Goal: Information Seeking & Learning: Learn about a topic

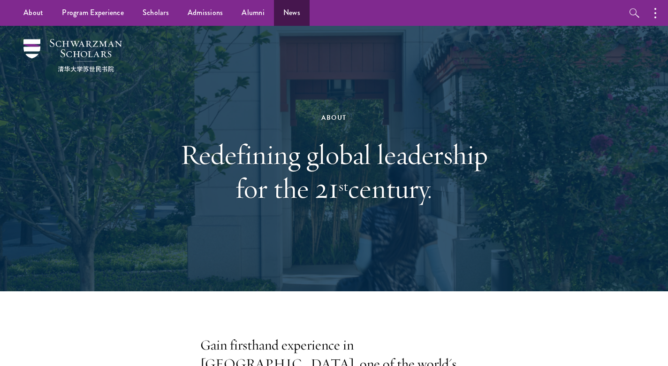
click at [292, 13] on link "News" at bounding box center [292, 13] width 36 height 26
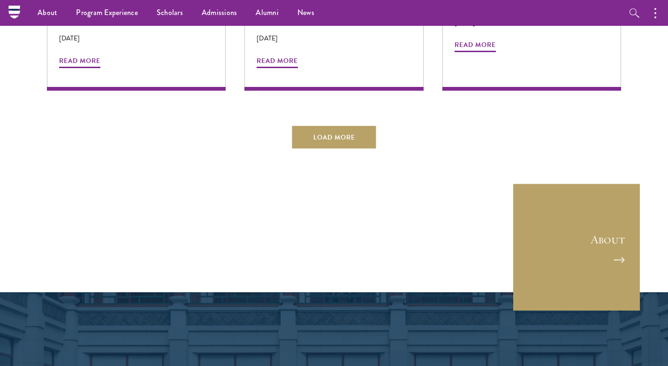
scroll to position [1943, 0]
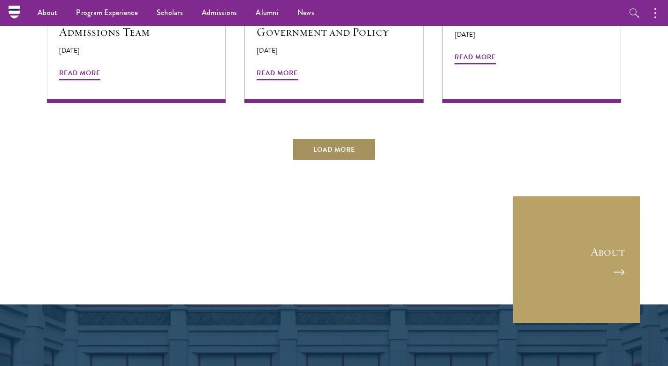
click at [352, 138] on button "Load More" at bounding box center [334, 149] width 84 height 23
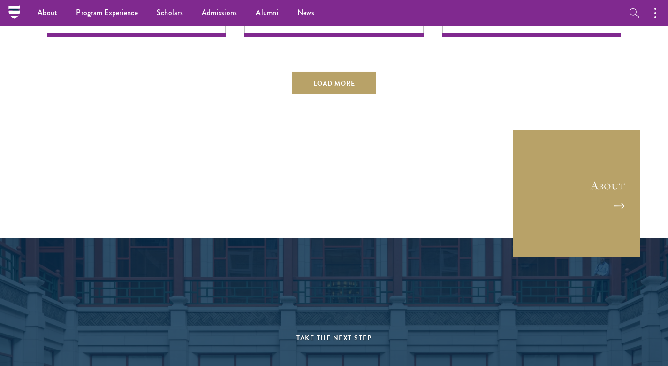
scroll to position [2421, 0]
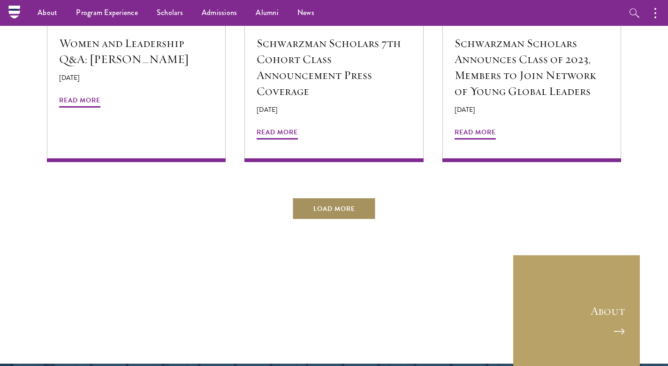
click at [313, 197] on button "Load More" at bounding box center [334, 208] width 84 height 23
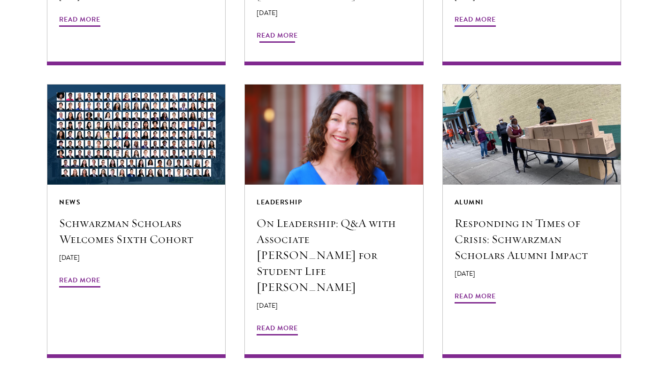
scroll to position [2951, 0]
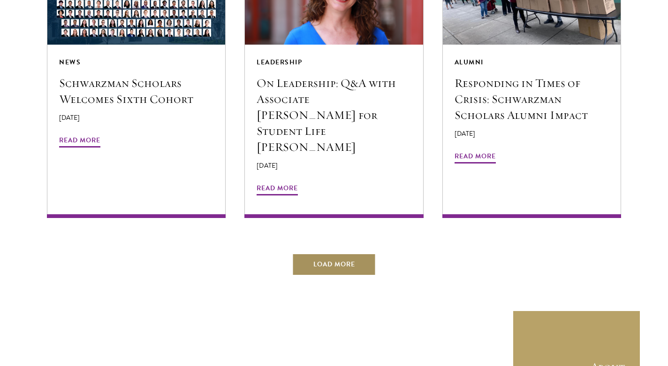
click at [313, 253] on button "Load More" at bounding box center [334, 264] width 84 height 23
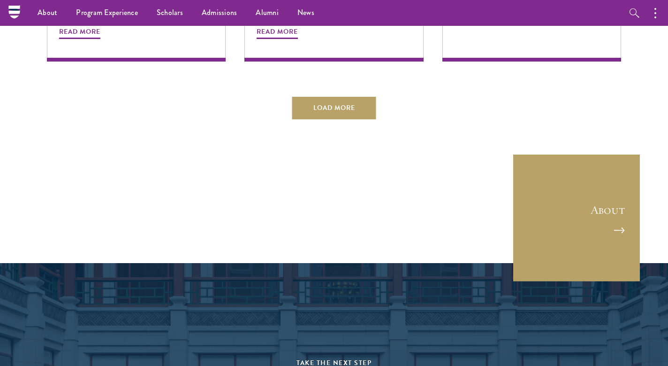
scroll to position [3482, 0]
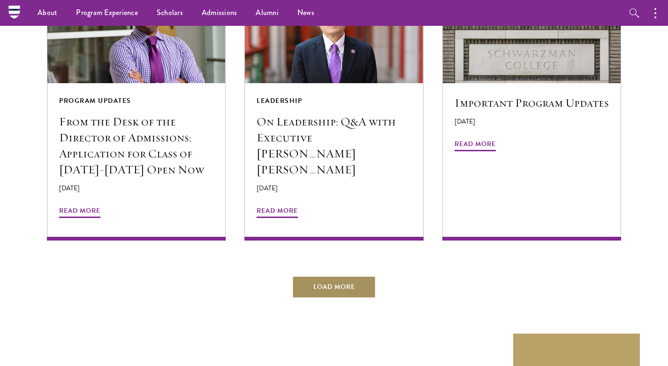
click at [314, 276] on button "Load More" at bounding box center [334, 287] width 84 height 23
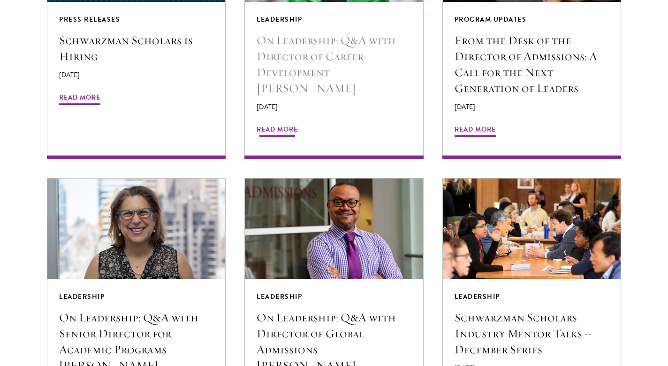
scroll to position [3965, 0]
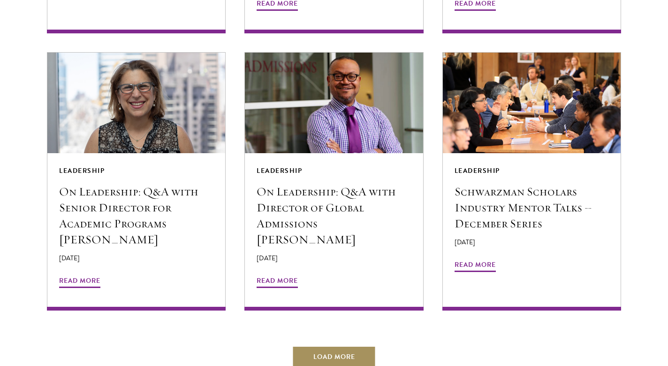
click at [336, 345] on button "Load More" at bounding box center [334, 356] width 84 height 23
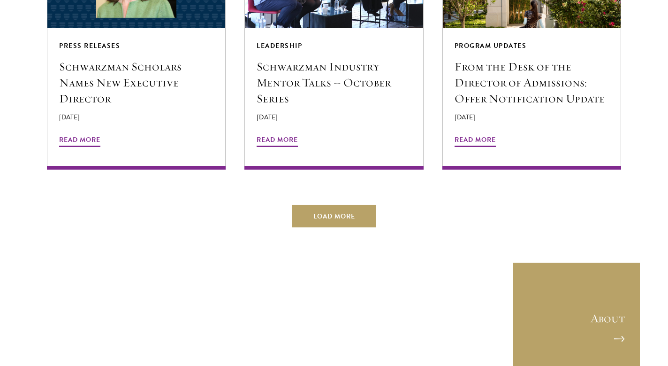
scroll to position [4738, 0]
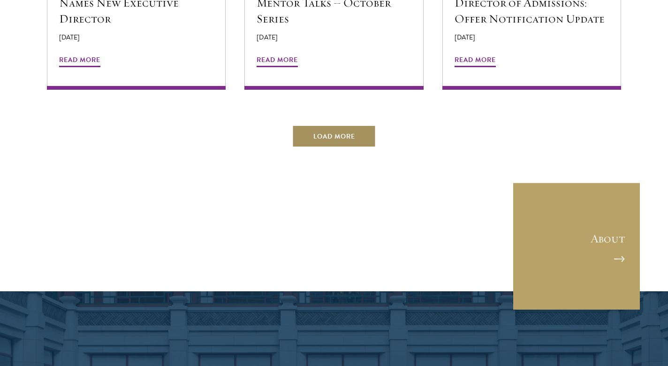
click at [349, 125] on button "Load More" at bounding box center [334, 136] width 84 height 23
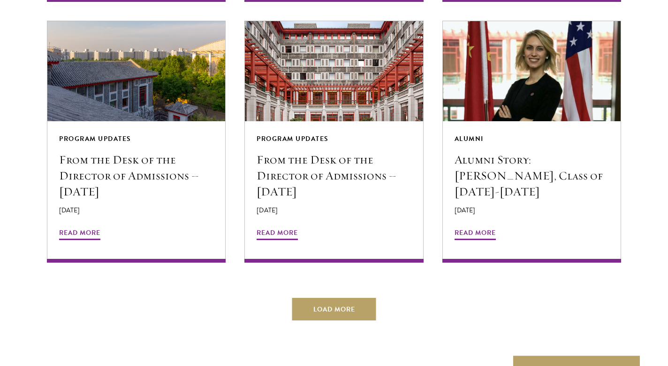
scroll to position [5177, 0]
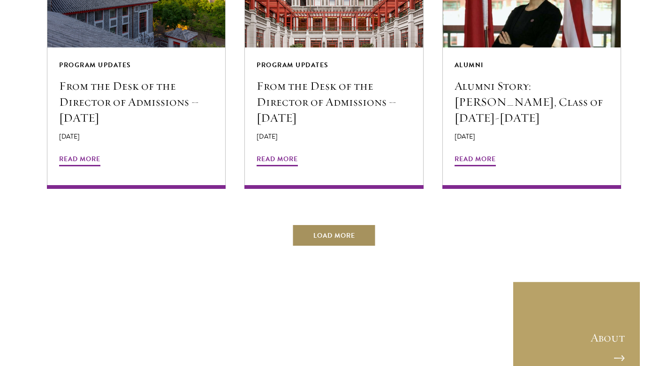
click at [325, 224] on button "Load More" at bounding box center [334, 235] width 84 height 23
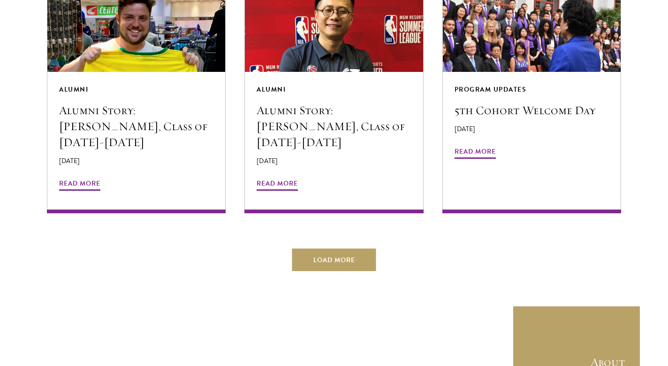
scroll to position [5726, 0]
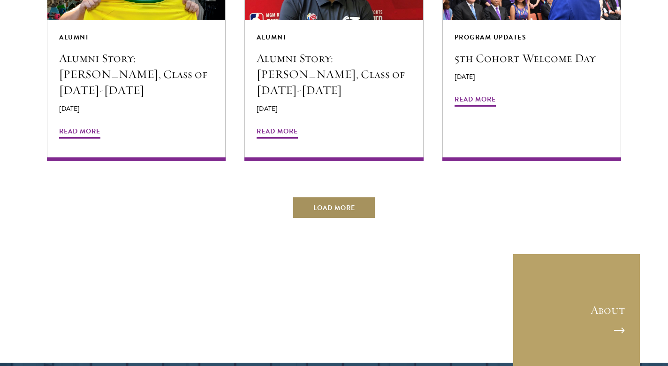
click at [358, 196] on button "Load More" at bounding box center [334, 207] width 84 height 23
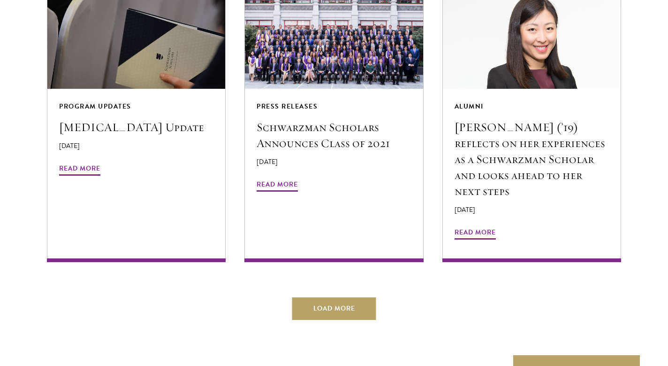
scroll to position [6197, 0]
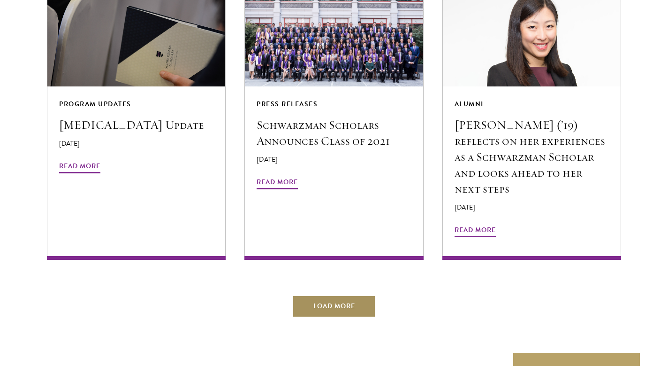
click at [330, 295] on button "Load More" at bounding box center [334, 306] width 84 height 23
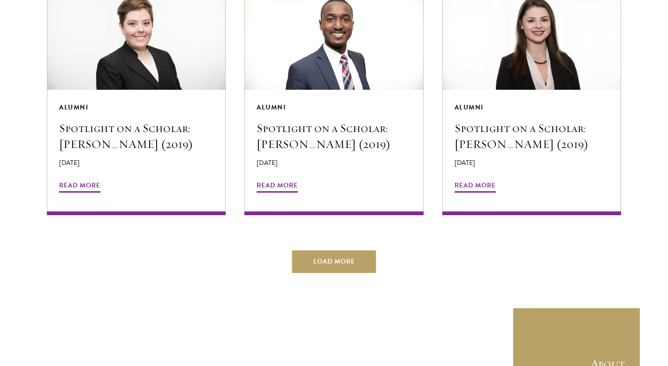
scroll to position [6749, 0]
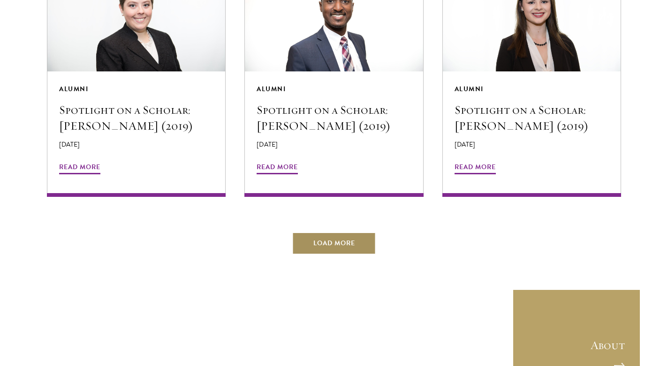
click at [350, 232] on button "Load More" at bounding box center [334, 243] width 84 height 23
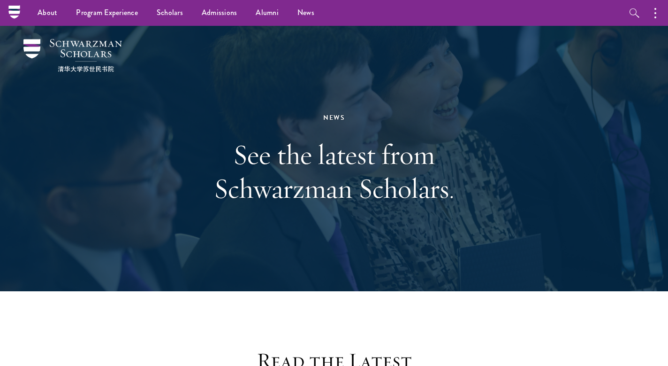
scroll to position [0, 0]
click at [636, 13] on icon "button" at bounding box center [634, 13] width 11 height 11
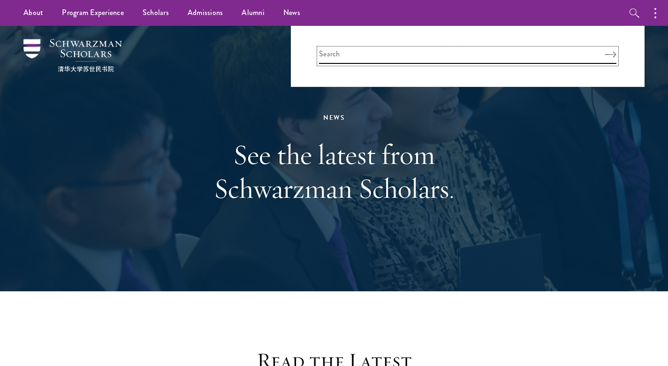
drag, startPoint x: 548, startPoint y: 61, endPoint x: 557, endPoint y: 57, distance: 9.5
click at [548, 61] on input "search" at bounding box center [468, 55] width 298 height 15
type input "obama"
click at [611, 54] on button "Search" at bounding box center [610, 54] width 11 height 7
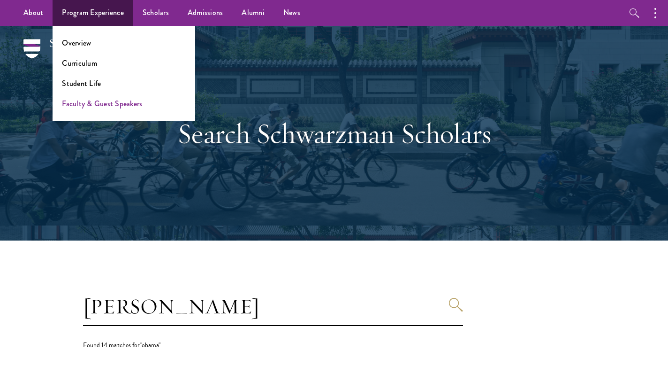
click at [79, 101] on link "Faculty & Guest Speakers" at bounding box center [102, 103] width 80 height 11
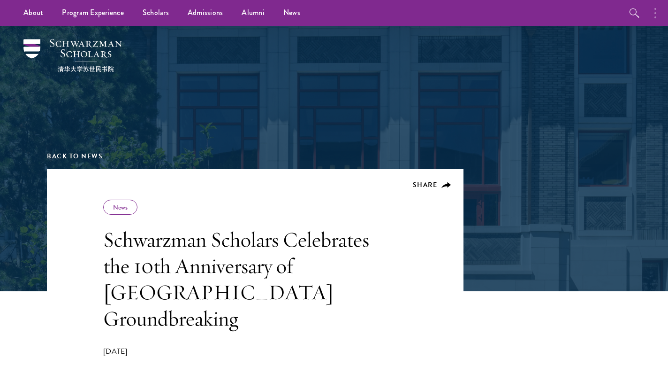
click at [659, 15] on button "button" at bounding box center [658, 13] width 21 height 26
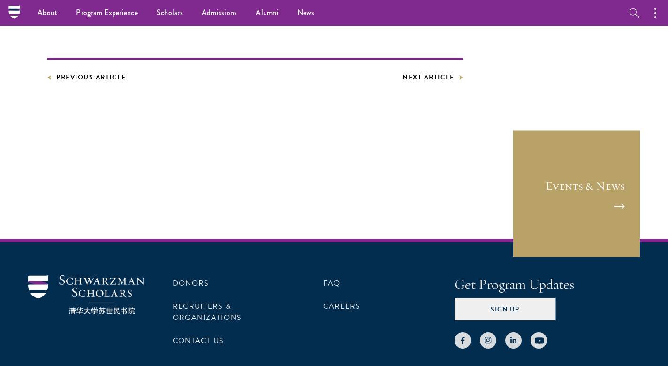
scroll to position [2848, 0]
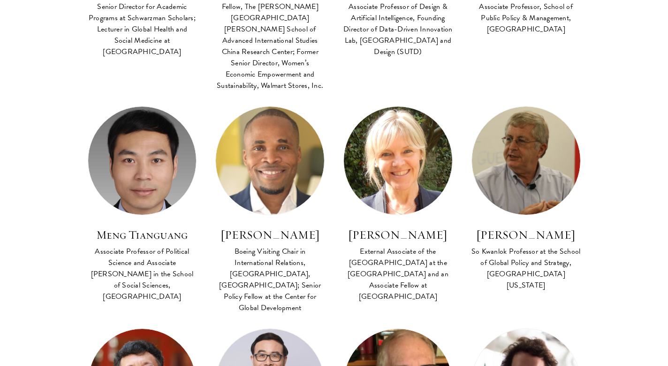
scroll to position [1937, 0]
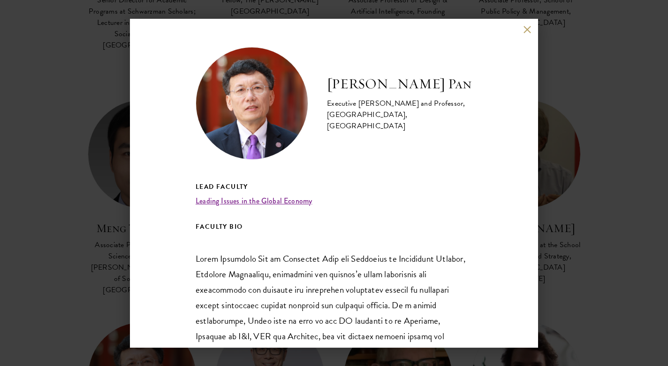
click at [528, 29] on button at bounding box center [527, 30] width 8 height 8
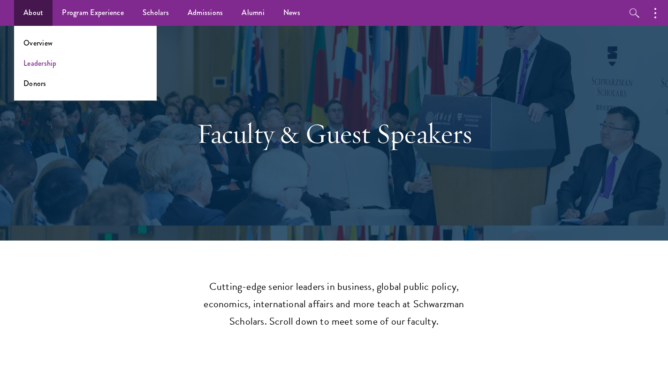
click at [44, 63] on link "Leadership" at bounding box center [39, 63] width 33 height 11
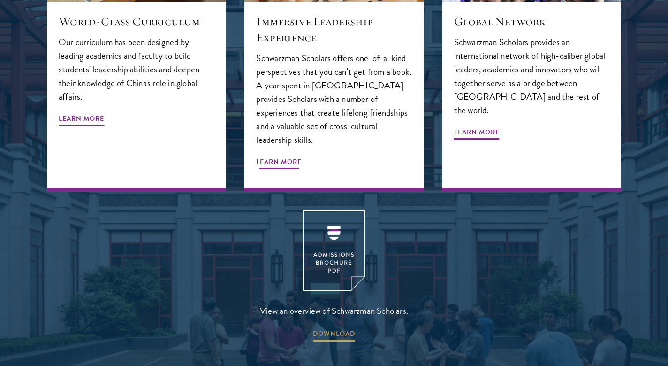
scroll to position [1189, 0]
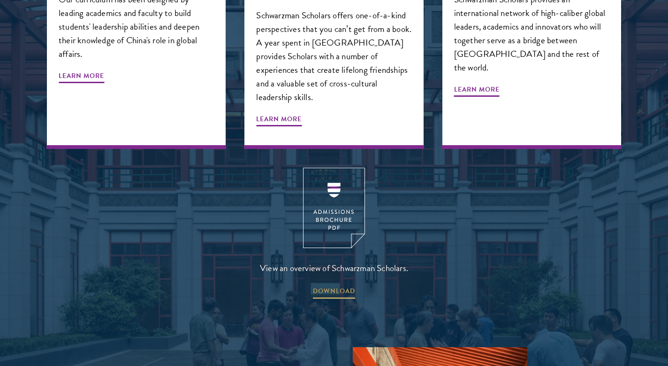
click at [311, 184] on img at bounding box center [334, 208] width 62 height 80
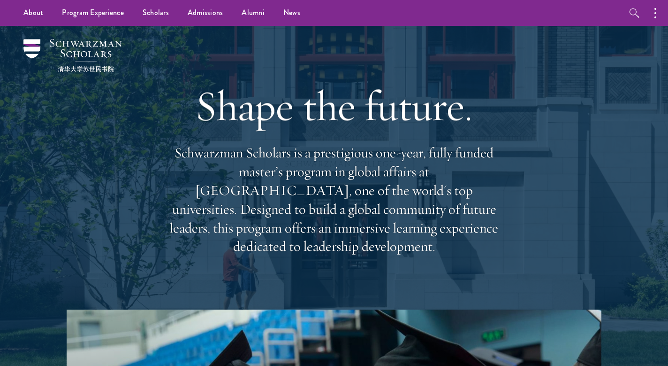
scroll to position [0, 0]
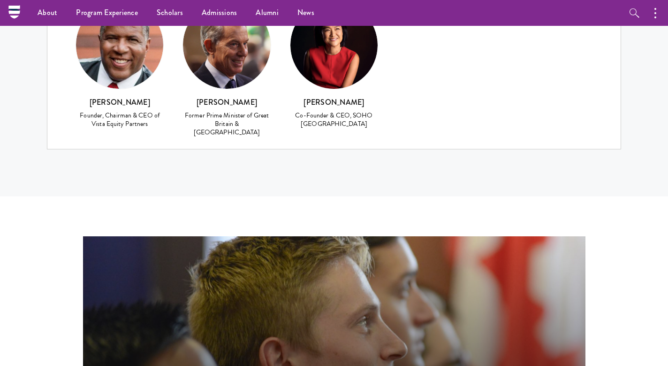
scroll to position [4088, 0]
